Goal: Information Seeking & Learning: Learn about a topic

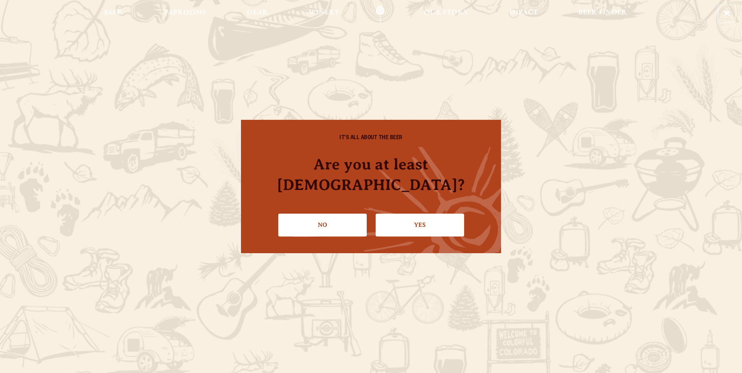
click at [413, 214] on link "Yes" at bounding box center [420, 225] width 88 height 23
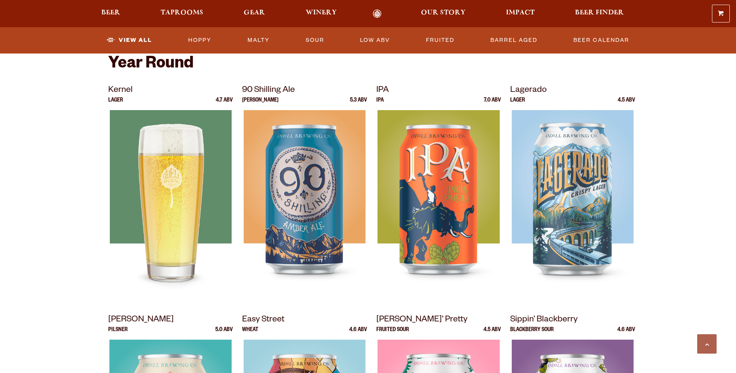
scroll to position [310, 0]
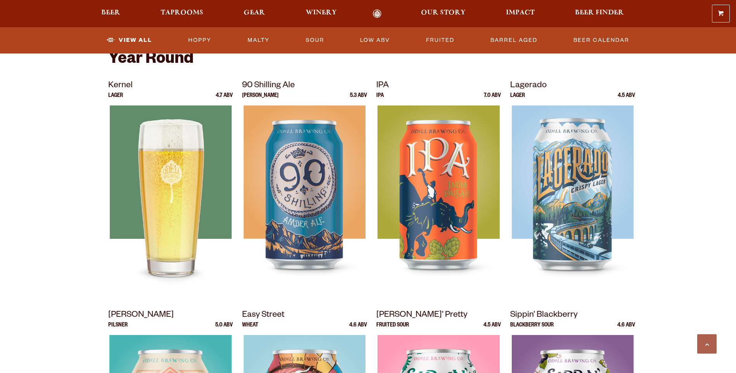
click at [127, 144] on div at bounding box center [170, 203] width 125 height 194
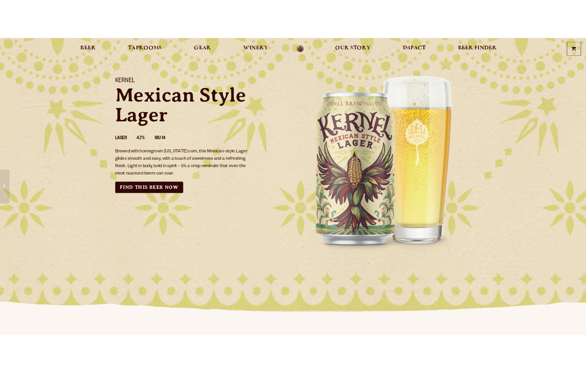
scroll to position [39, 0]
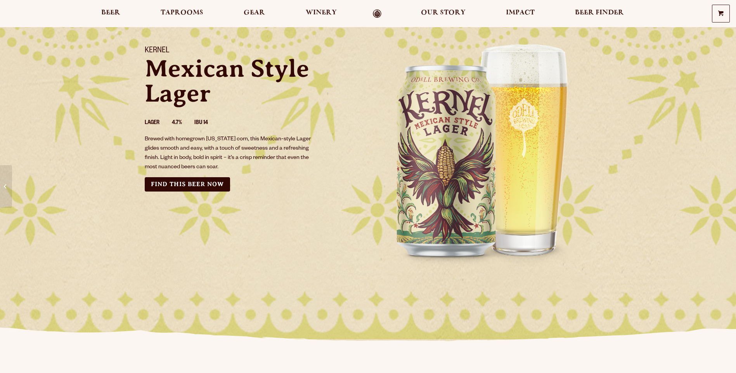
drag, startPoint x: 430, startPoint y: 144, endPoint x: 341, endPoint y: 98, distance: 99.1
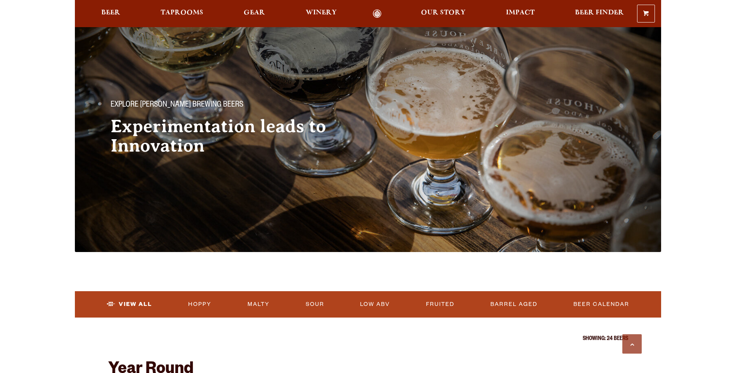
scroll to position [310, 0]
